Goal: Information Seeking & Learning: Compare options

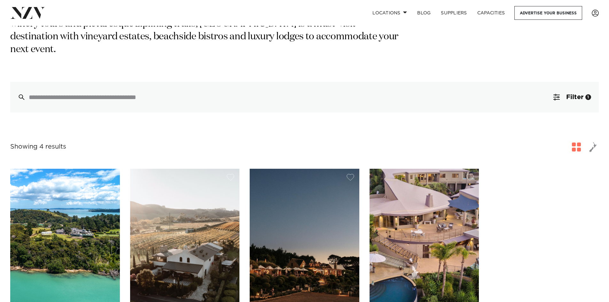
scroll to position [256, 0]
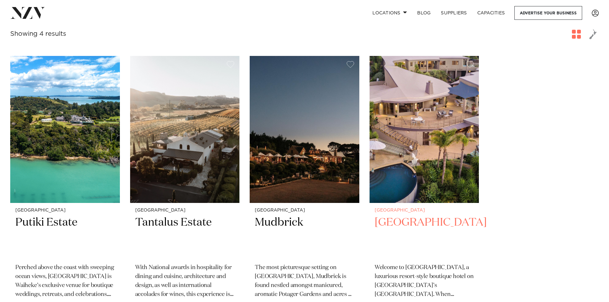
click at [419, 127] on img at bounding box center [425, 129] width 110 height 147
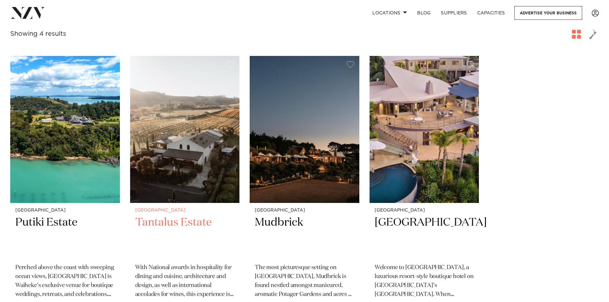
click at [199, 141] on img at bounding box center [185, 129] width 110 height 147
click at [303, 103] on img at bounding box center [305, 129] width 110 height 147
click at [77, 150] on img at bounding box center [65, 129] width 110 height 147
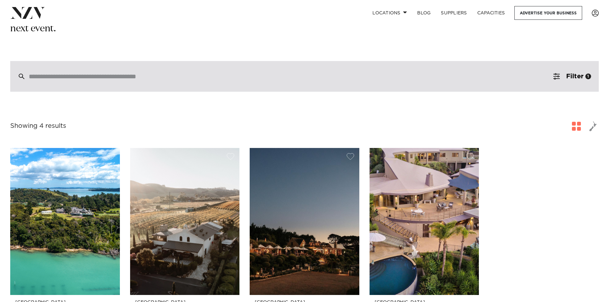
scroll to position [174, 0]
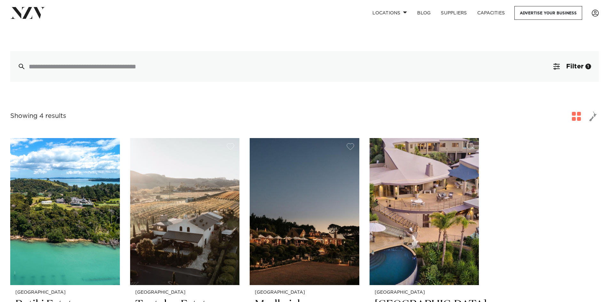
click at [518, 200] on div "Auckland Putiki Estate Perched above the coast with sweeping ocean views, Putik…" at bounding box center [304, 275] width 589 height 275
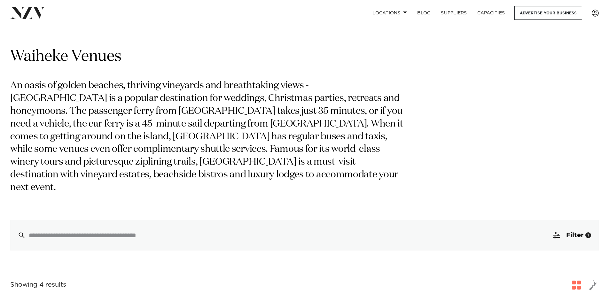
scroll to position [0, 0]
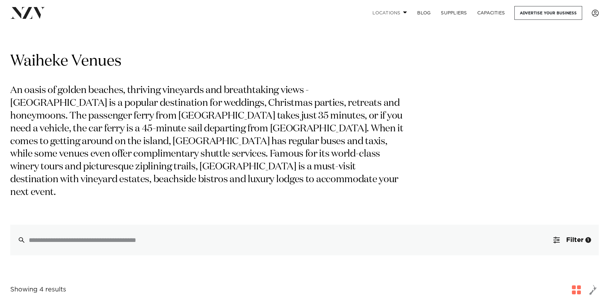
click at [403, 13] on span at bounding box center [405, 12] width 4 height 2
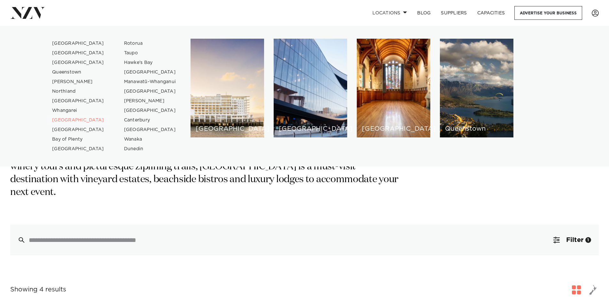
click at [79, 120] on link "[GEOGRAPHIC_DATA]" at bounding box center [78, 120] width 62 height 10
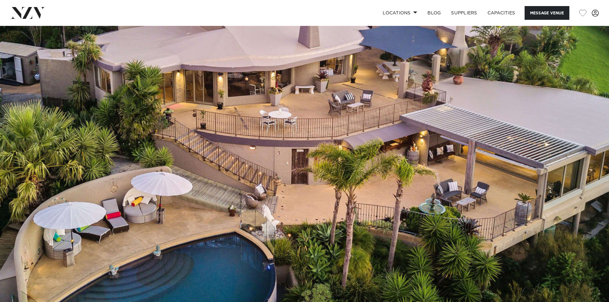
click at [495, 107] on img at bounding box center [304, 169] width 609 height 286
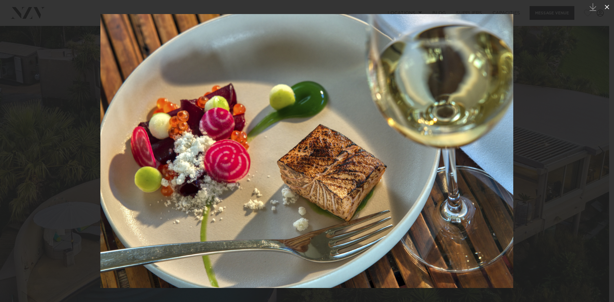
click at [605, 7] on icon at bounding box center [607, 7] width 8 height 8
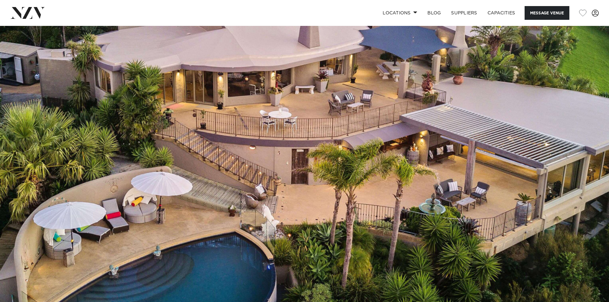
click at [586, 160] on img at bounding box center [304, 169] width 609 height 286
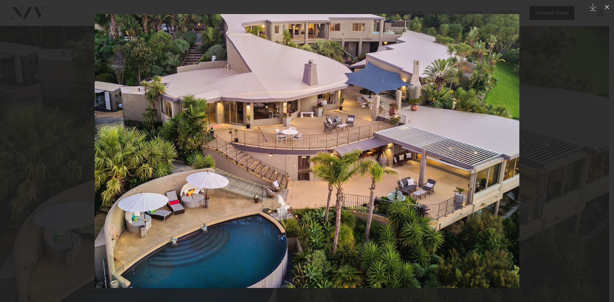
click at [496, 159] on img at bounding box center [307, 151] width 425 height 274
click at [497, 159] on img at bounding box center [307, 151] width 425 height 274
click at [604, 7] on icon at bounding box center [607, 7] width 8 height 8
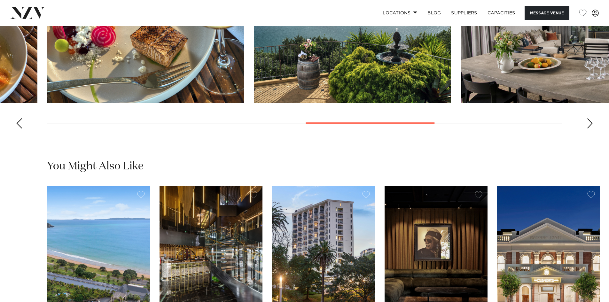
scroll to position [832, 0]
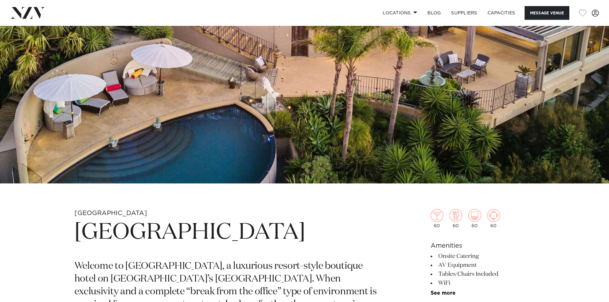
scroll to position [0, 0]
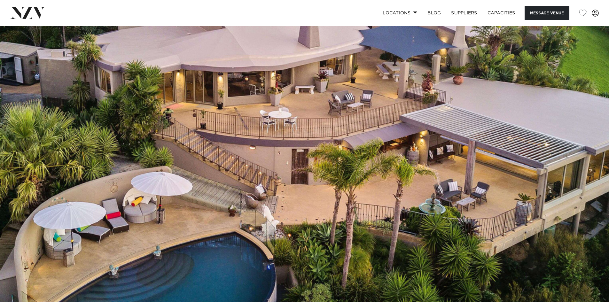
click at [598, 139] on img at bounding box center [304, 169] width 609 height 286
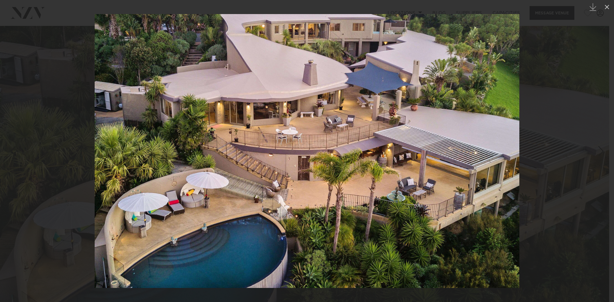
click at [583, 133] on div at bounding box center [307, 151] width 614 height 302
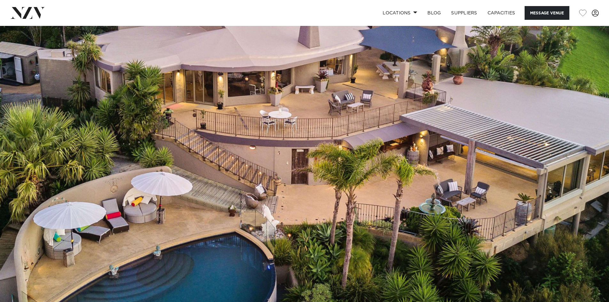
click at [583, 133] on img at bounding box center [304, 169] width 609 height 286
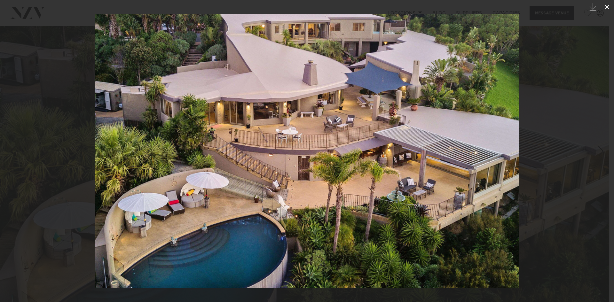
click at [605, 10] on icon at bounding box center [607, 7] width 8 height 8
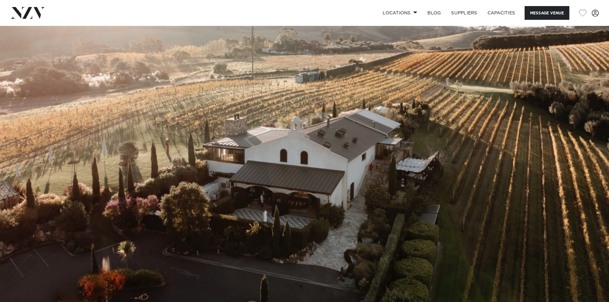
click at [306, 200] on img at bounding box center [304, 169] width 609 height 286
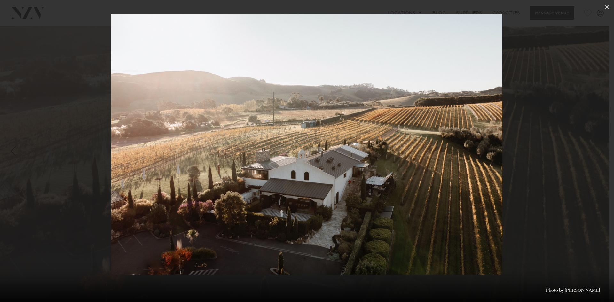
click at [486, 142] on img at bounding box center [306, 144] width 391 height 261
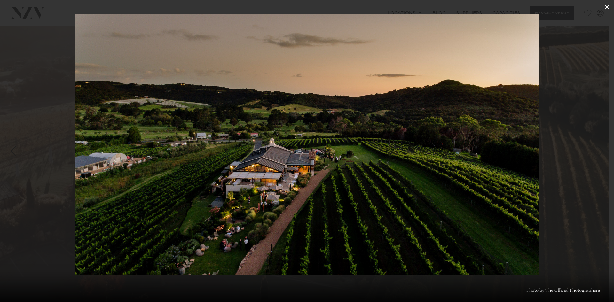
click at [607, 7] on icon at bounding box center [607, 7] width 4 height 4
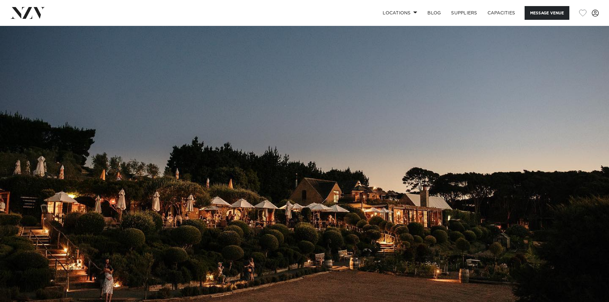
click at [360, 162] on img at bounding box center [304, 169] width 609 height 286
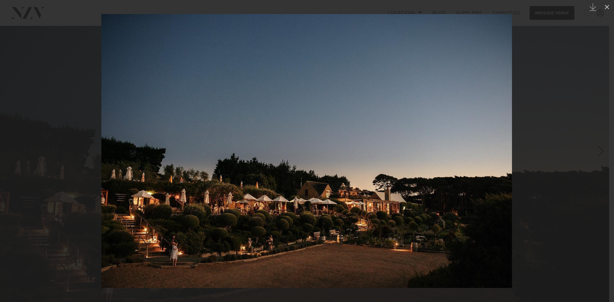
click at [491, 160] on img at bounding box center [306, 151] width 411 height 274
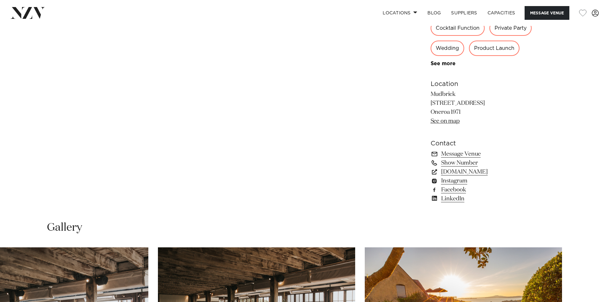
scroll to position [416, 0]
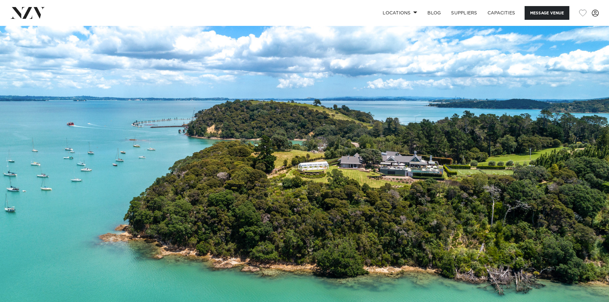
click at [333, 172] on img at bounding box center [304, 169] width 609 height 286
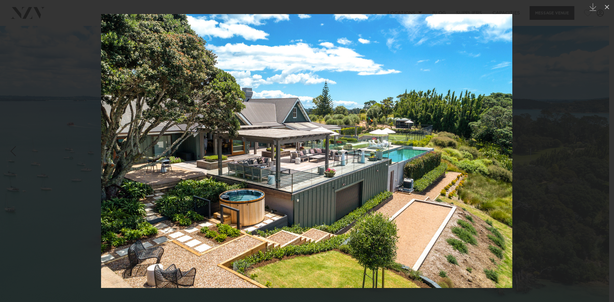
click at [494, 145] on img at bounding box center [306, 151] width 411 height 274
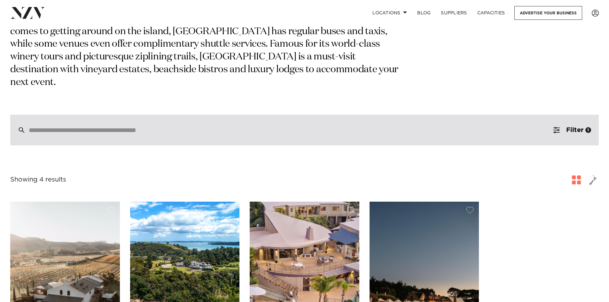
scroll to position [224, 0]
